Goal: Information Seeking & Learning: Get advice/opinions

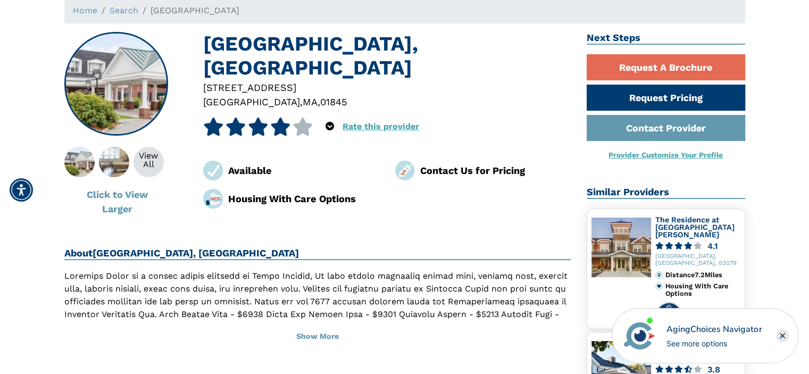
scroll to position [128, 0]
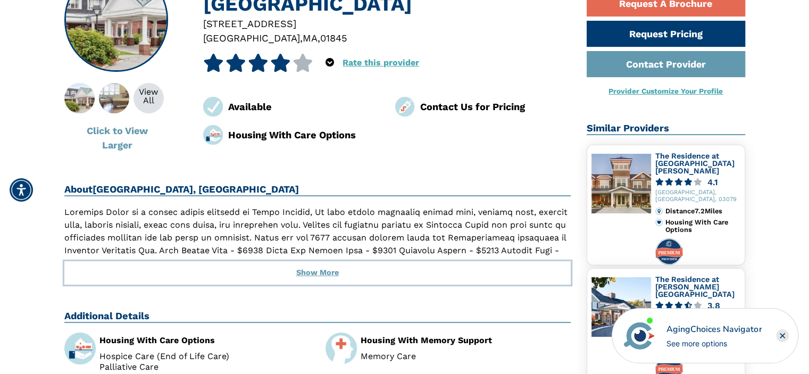
click at [310, 269] on button "Show More" at bounding box center [317, 272] width 507 height 23
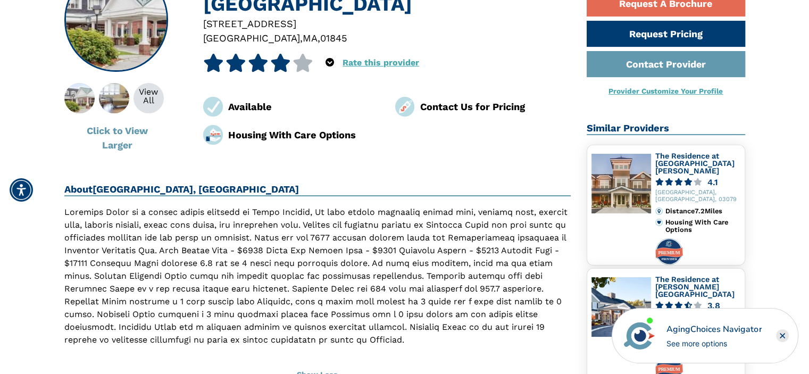
click at [274, 54] on icon at bounding box center [280, 63] width 21 height 18
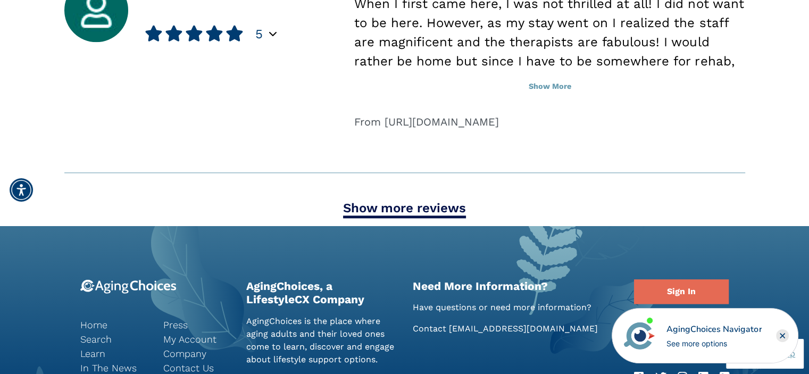
scroll to position [1384, 0]
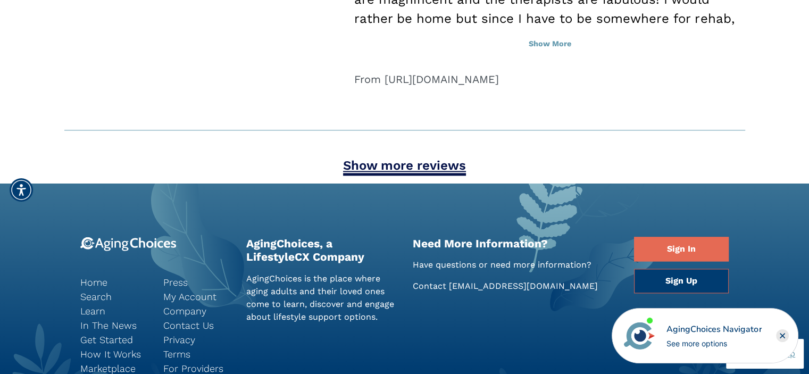
click at [405, 164] on link "Show more reviews" at bounding box center [404, 167] width 123 height 18
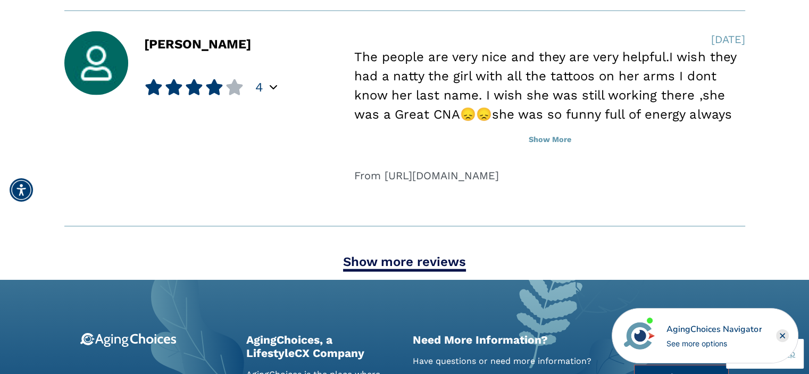
scroll to position [2171, 0]
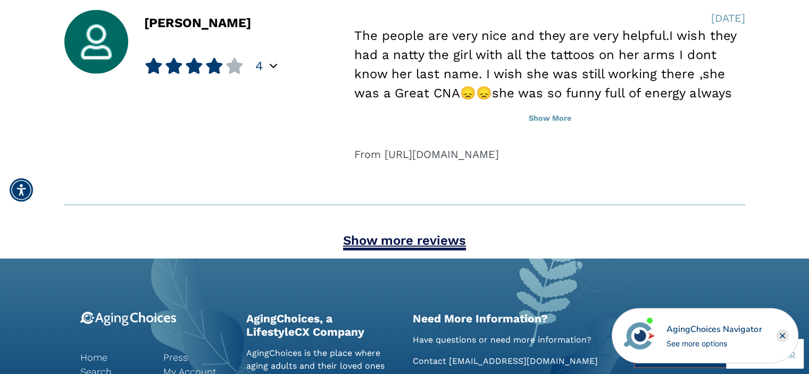
click at [420, 242] on link "Show more reviews" at bounding box center [404, 242] width 123 height 18
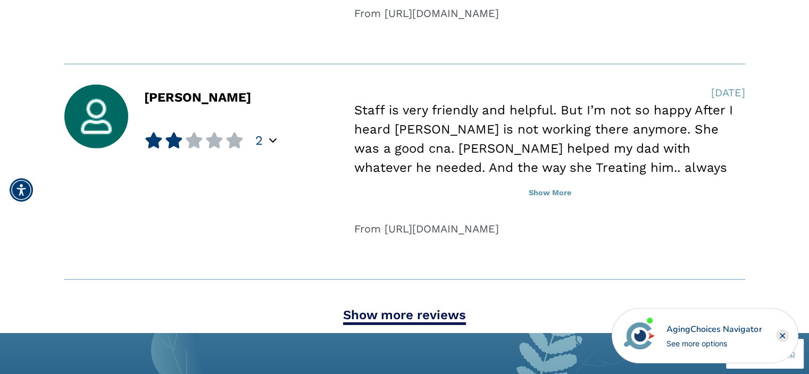
scroll to position [3044, 0]
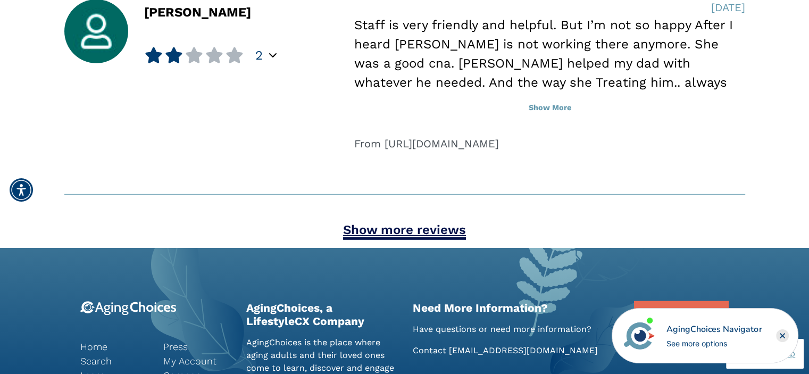
click at [423, 222] on link "Show more reviews" at bounding box center [404, 231] width 123 height 18
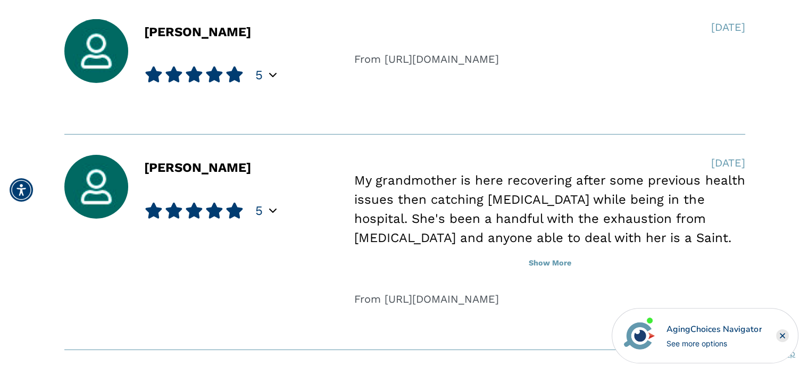
scroll to position [3640, 0]
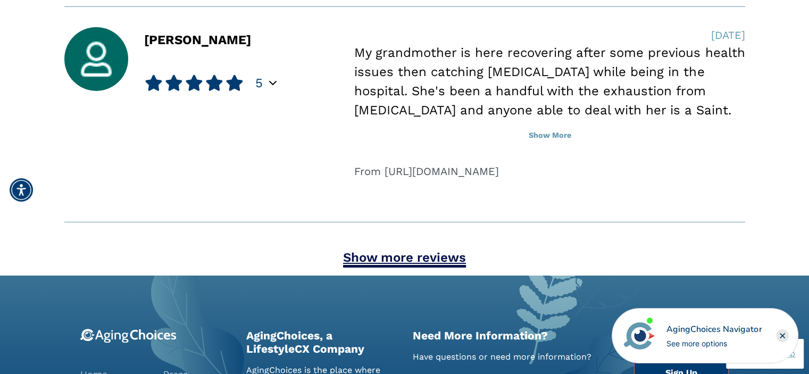
click at [425, 258] on link "Show more reviews" at bounding box center [404, 259] width 123 height 18
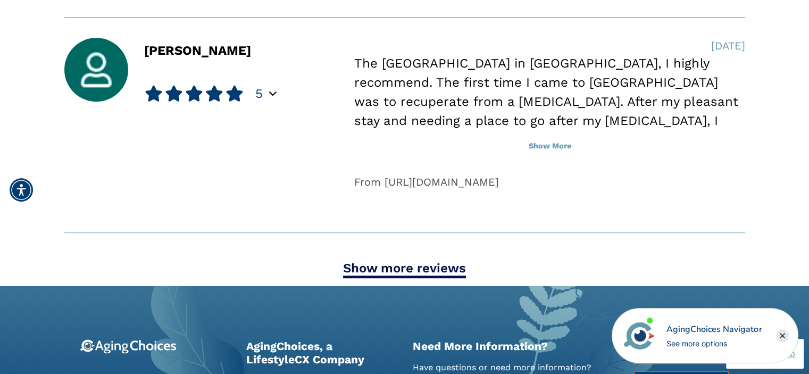
scroll to position [4513, 0]
